Goal: Task Accomplishment & Management: Complete application form

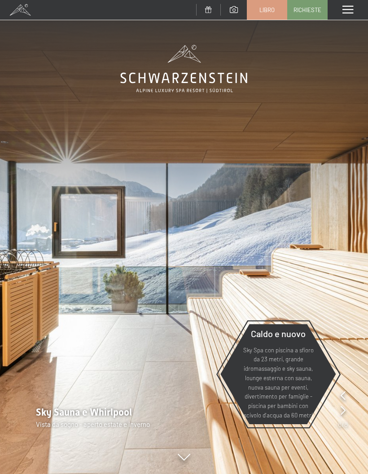
click at [349, 8] on span at bounding box center [348, 10] width 11 height 8
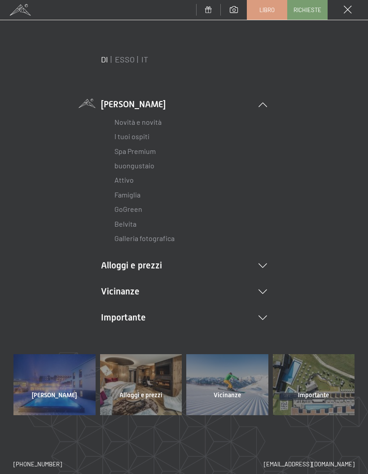
click at [148, 153] on font "Spa Premium" at bounding box center [135, 151] width 41 height 9
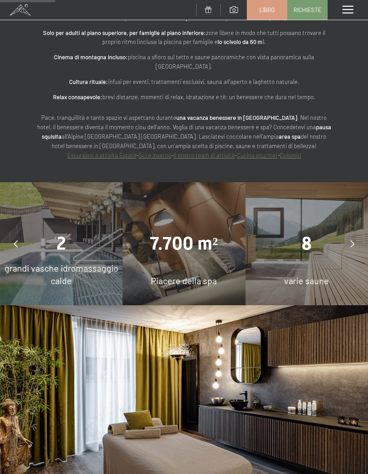
scroll to position [642, 0]
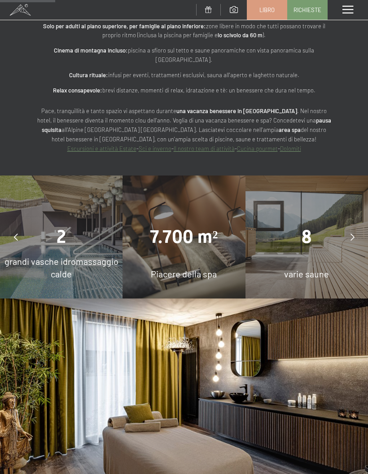
click at [351, 234] on icon at bounding box center [353, 237] width 4 height 7
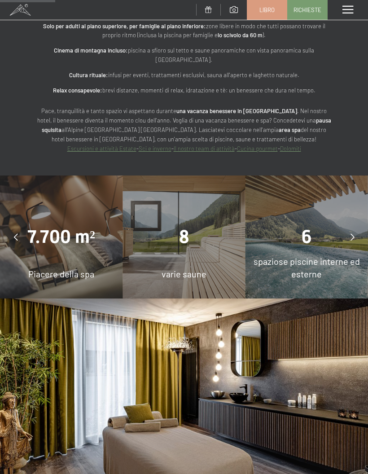
click at [354, 234] on icon at bounding box center [353, 237] width 4 height 7
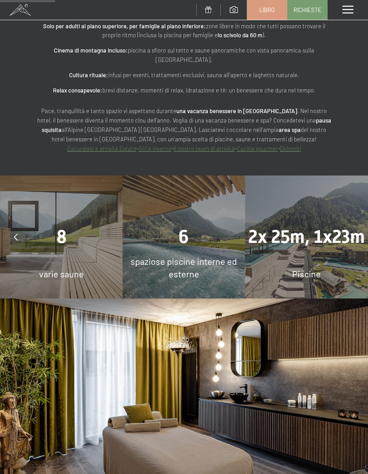
click at [353, 234] on icon at bounding box center [353, 237] width 4 height 7
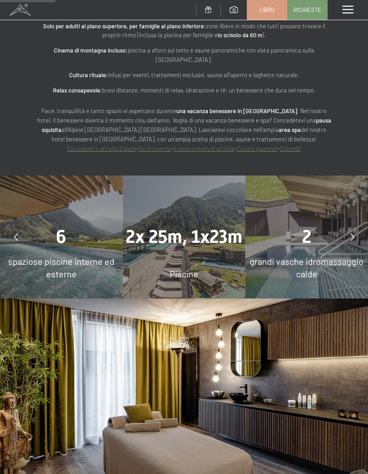
click at [344, 226] on div at bounding box center [352, 237] width 22 height 22
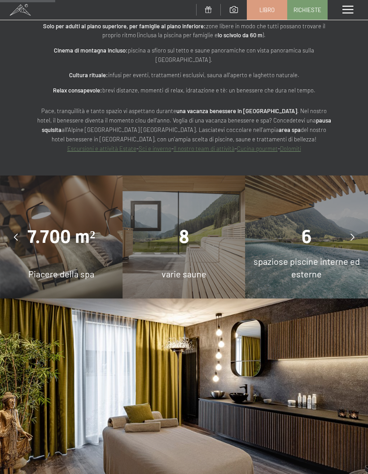
click at [195, 225] on div "8" at bounding box center [184, 237] width 123 height 25
click at [213, 238] on div "8 varie saune" at bounding box center [184, 237] width 123 height 123
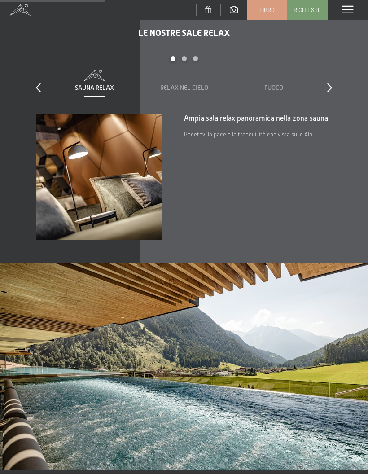
scroll to position [1185, 0]
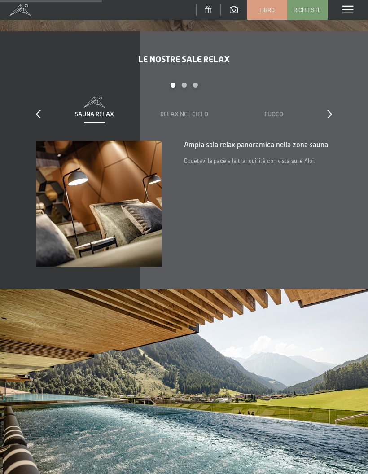
click at [191, 111] on font "Relax nel cielo" at bounding box center [184, 114] width 48 height 7
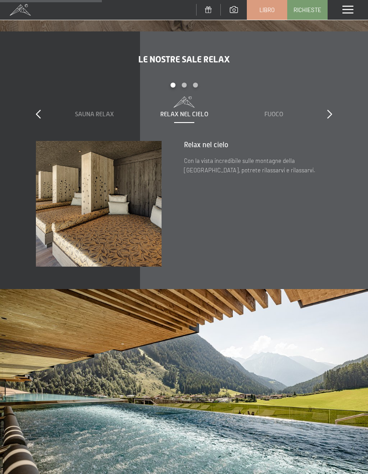
click at [330, 110] on icon at bounding box center [330, 114] width 5 height 9
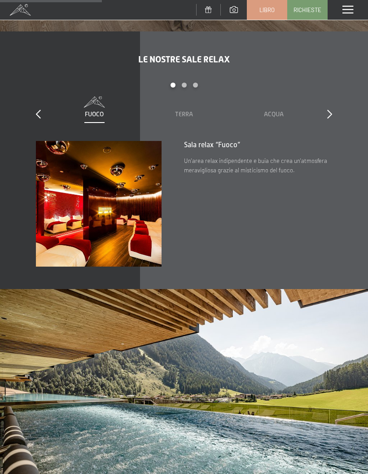
click at [332, 108] on div at bounding box center [330, 114] width 5 height 13
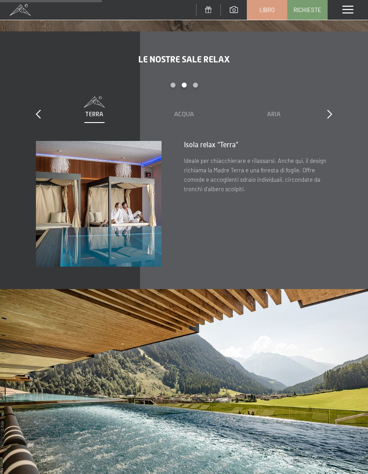
click at [332, 110] on icon at bounding box center [330, 114] width 5 height 9
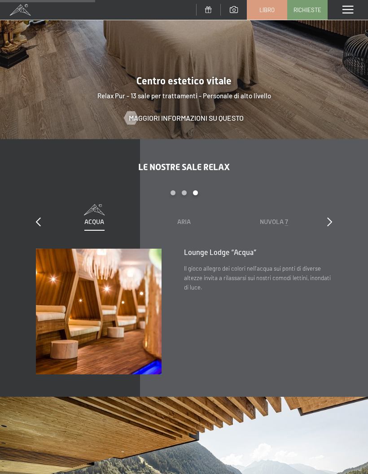
scroll to position [1100, 0]
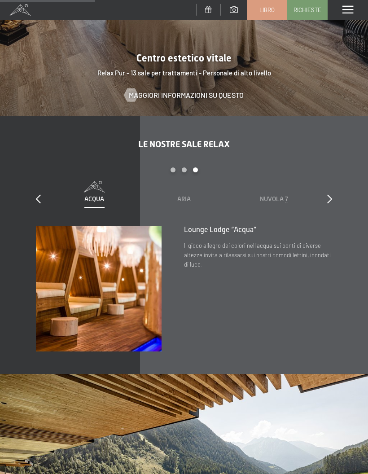
click at [325, 184] on div "diapositiva 5 to 7 di 7 Sauna Relax Relax nel cielo Fuoco Terra Acqua Aria Nuvo…" at bounding box center [184, 197] width 297 height 59
click at [280, 195] on font "Nuvola 7" at bounding box center [274, 199] width 28 height 8
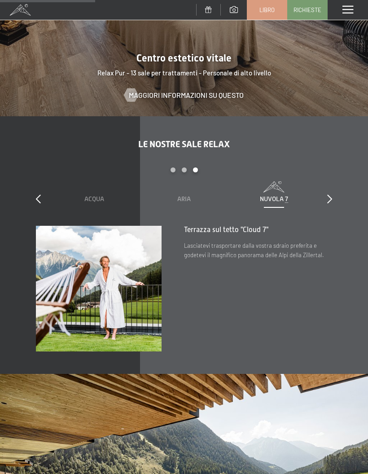
click at [332, 195] on icon at bounding box center [330, 199] width 5 height 9
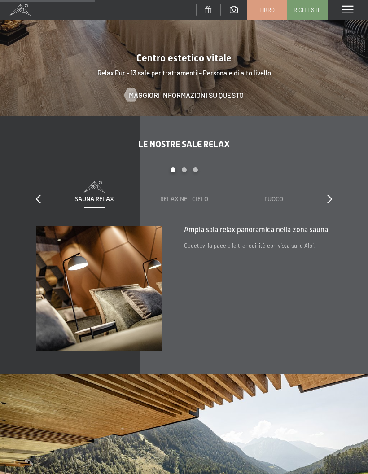
click at [198, 195] on font "Relax nel cielo" at bounding box center [184, 198] width 48 height 7
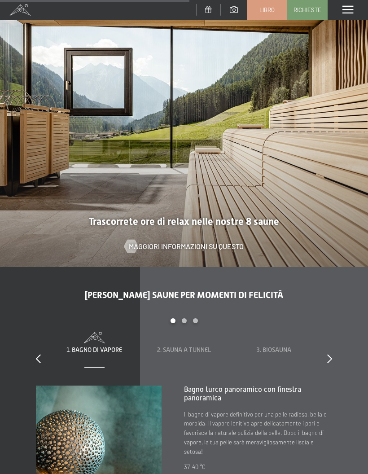
scroll to position [1923, 0]
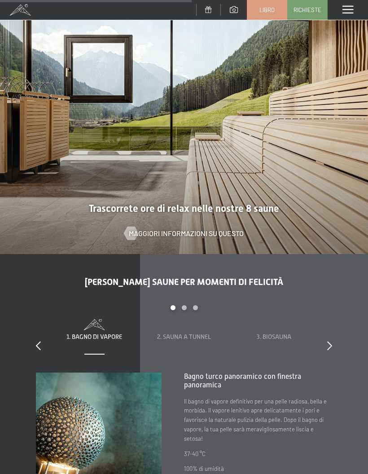
click at [187, 319] on span at bounding box center [184, 322] width 72 height 6
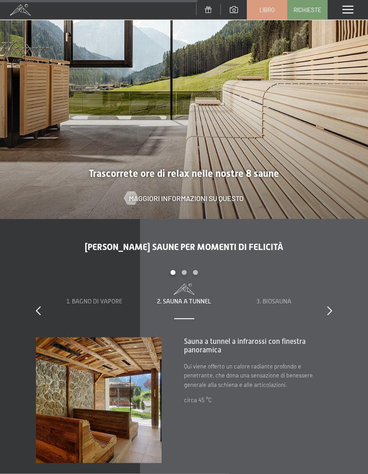
scroll to position [1981, 0]
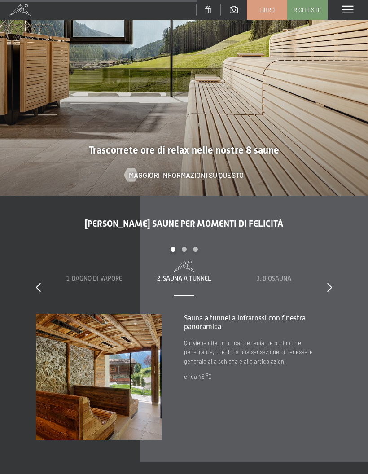
click at [291, 275] on font "3. Biosauna" at bounding box center [274, 278] width 35 height 7
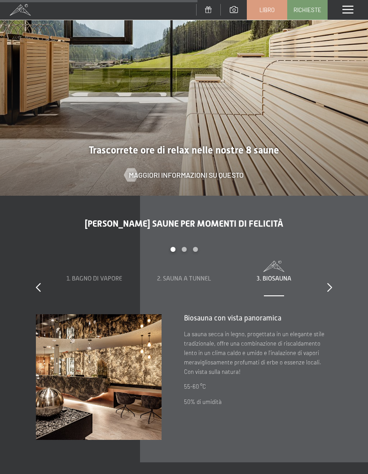
click at [329, 282] on div at bounding box center [330, 288] width 5 height 13
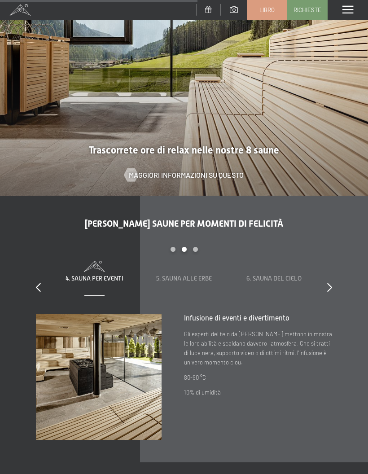
click at [337, 272] on div "Otto saune per momenti di felicità diapositiva 4 to 6 di 8 1. Bagno di vapore 2…" at bounding box center [184, 329] width 368 height 222
click at [339, 273] on div "Otto saune per momenti di felicità diapositiva 4 to 6 di 8 1. Bagno di vapore 2…" at bounding box center [184, 329] width 368 height 222
click at [330, 283] on icon at bounding box center [330, 287] width 5 height 9
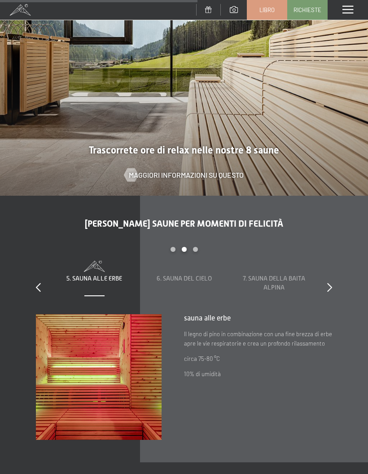
click at [331, 283] on icon at bounding box center [330, 287] width 5 height 9
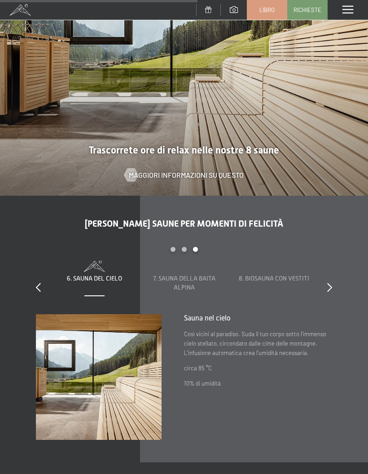
click at [332, 283] on icon at bounding box center [330, 287] width 5 height 9
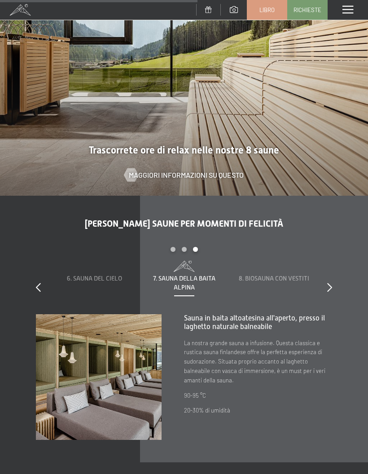
click at [328, 283] on icon at bounding box center [330, 287] width 5 height 9
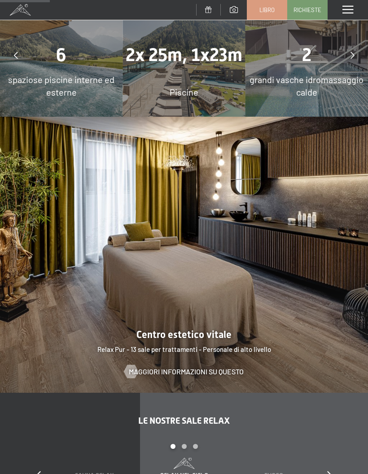
scroll to position [0, 0]
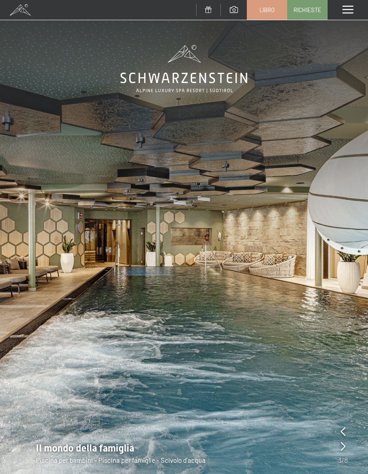
click at [271, 14] on link "Libro" at bounding box center [268, 9] width 40 height 19
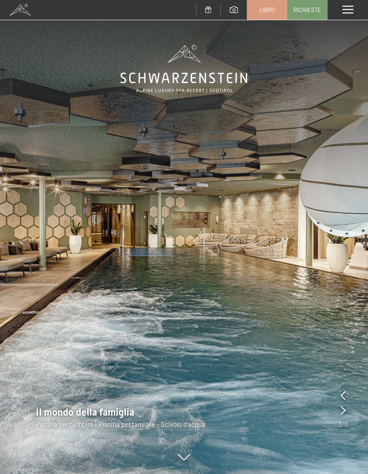
click at [280, 13] on link "Libro" at bounding box center [268, 9] width 40 height 19
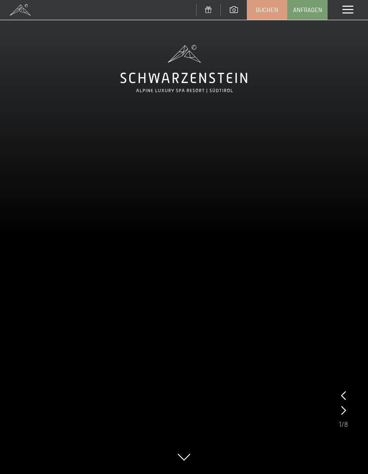
click at [350, 16] on div "Menü" at bounding box center [348, 10] width 40 height 20
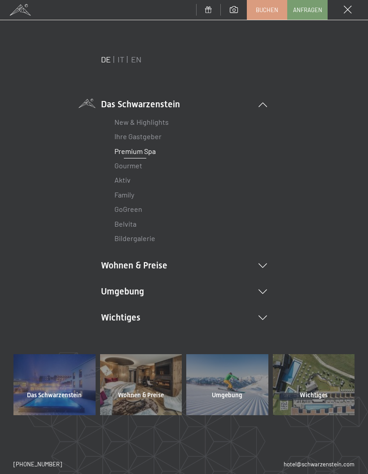
click at [312, 13] on link "Anfragen" at bounding box center [308, 9] width 40 height 19
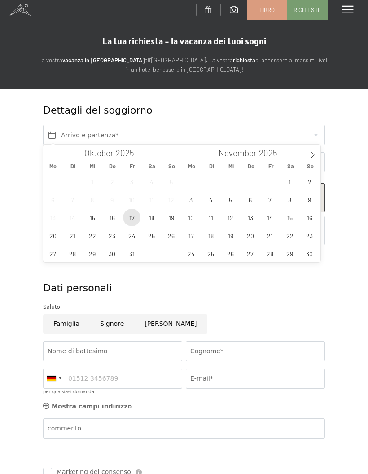
click at [136, 222] on span "17" at bounding box center [132, 218] width 18 height 18
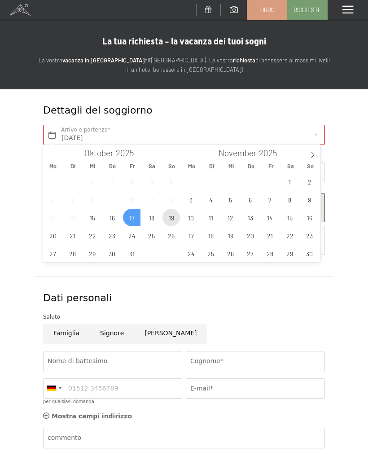
click at [172, 217] on span "19" at bounding box center [172, 218] width 18 height 18
type input "Fr. 17.10.2025 - So. 19.10.2025"
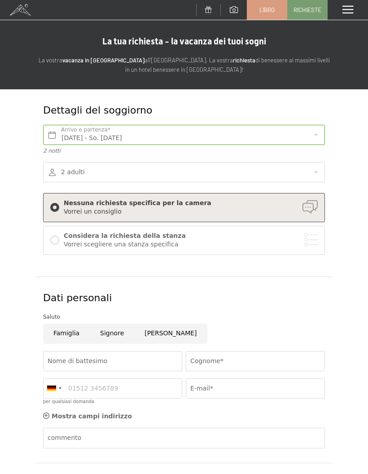
click at [45, 384] on div at bounding box center [54, 388] width 21 height 19
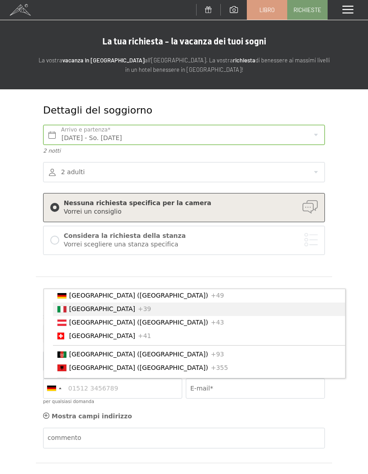
click at [69, 310] on font "Italia" at bounding box center [102, 309] width 66 height 7
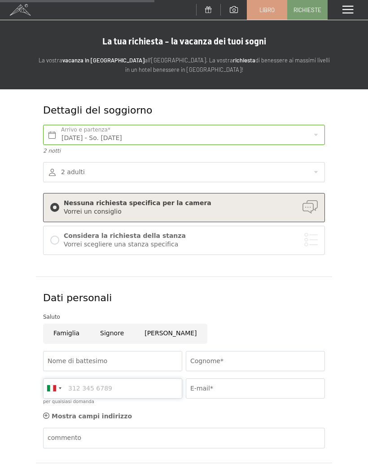
scroll to position [60, 0]
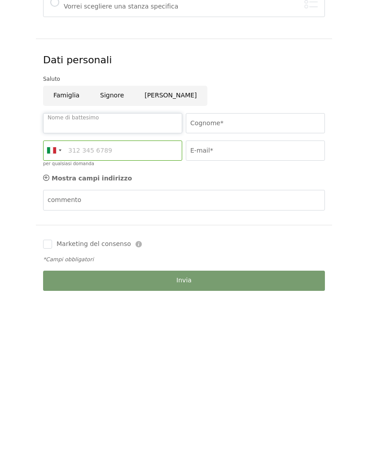
click at [61, 291] on input "Nome di battesimo" at bounding box center [112, 301] width 139 height 20
type input "Francesco"
type input "mariotti"
type input "3314954709"
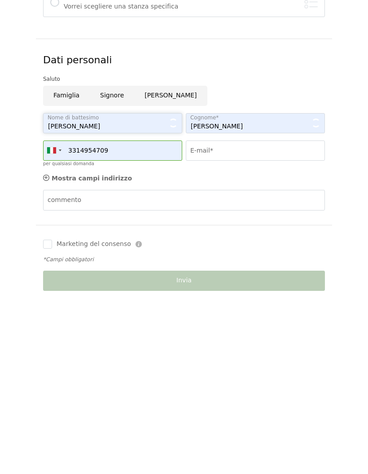
scroll to position [239, 0]
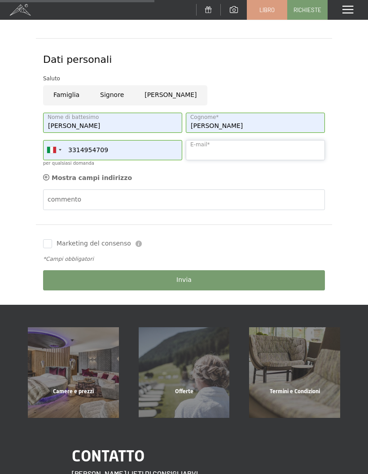
click at [245, 147] on input "E-mail*" at bounding box center [255, 150] width 139 height 20
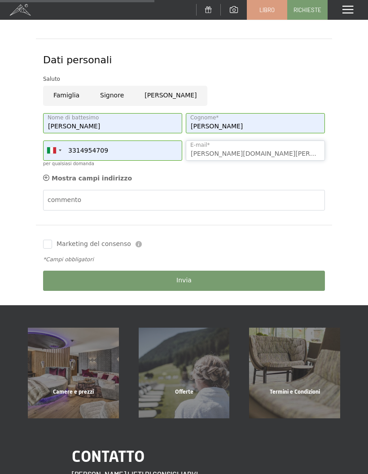
click at [286, 154] on input "Francesco.mariotti.tn@" at bounding box center [255, 151] width 139 height 20
type input "Francesco.mariotti.tn@gmail.com"
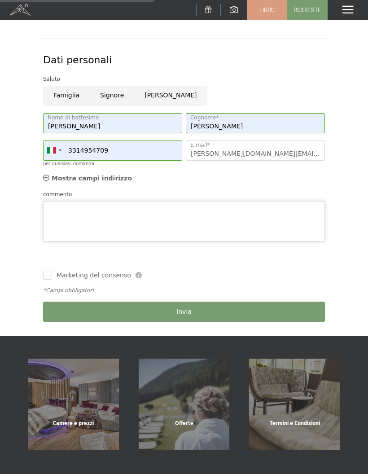
click at [67, 201] on textarea "commento" at bounding box center [184, 221] width 282 height 40
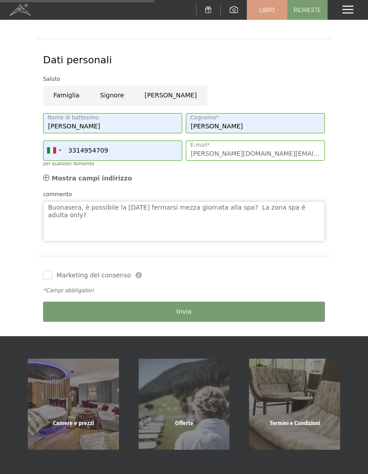
click at [318, 205] on textarea "Buonasera, è possibile la domenica fermarsi mezza giornata alla spa? La zona sp…" at bounding box center [184, 221] width 282 height 40
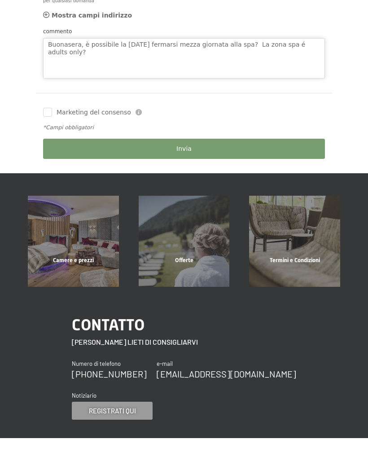
type textarea "Buonasera, è possibile la domenica fermarsi mezza giornata alla spa? La zona sp…"
click at [270, 171] on div "Invia" at bounding box center [184, 184] width 286 height 27
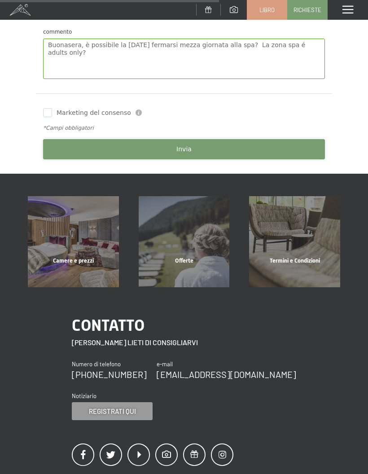
scroll to position [399, 0]
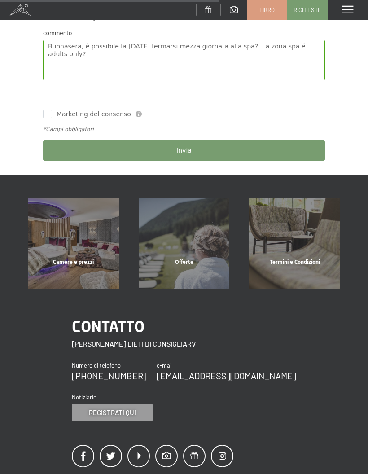
click at [52, 112] on label "Marketing del consenso" at bounding box center [91, 114] width 79 height 9
click at [52, 112] on input "Marketing del consenso" at bounding box center [47, 114] width 9 height 9
click at [51, 110] on input "Marketing del consenso" at bounding box center [47, 114] width 9 height 9
checkbox input "true"
click at [95, 149] on button "Invia" at bounding box center [184, 151] width 282 height 20
